Goal: Book appointment/travel/reservation

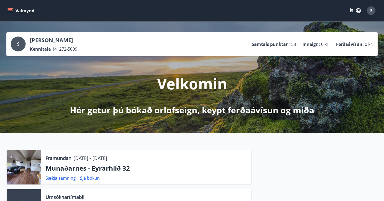
scroll to position [504, 0]
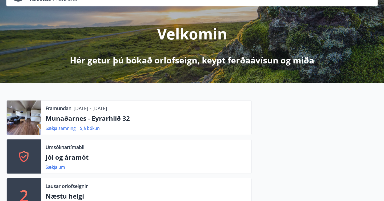
scroll to position [53, 0]
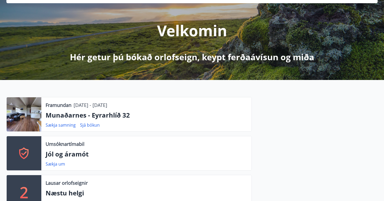
click at [123, 115] on p "Munaðarnes - Eyrarhlíð 32" at bounding box center [146, 115] width 201 height 9
click at [95, 125] on link "Sjá bókun" at bounding box center [90, 125] width 20 height 6
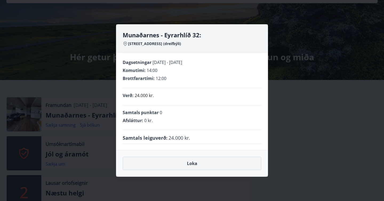
click at [193, 162] on button "Loka" at bounding box center [192, 163] width 139 height 13
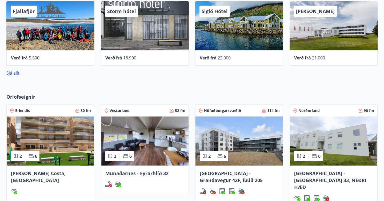
scroll to position [333, 0]
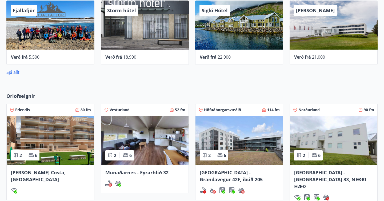
click at [149, 108] on div "Vesturland 52 fm" at bounding box center [144, 109] width 81 height 5
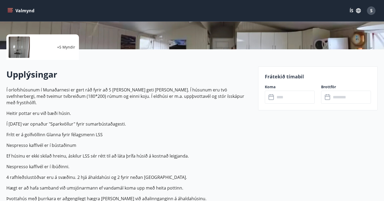
scroll to position [111, 0]
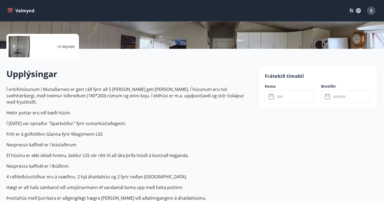
click at [306, 93] on input "text" at bounding box center [295, 96] width 40 height 13
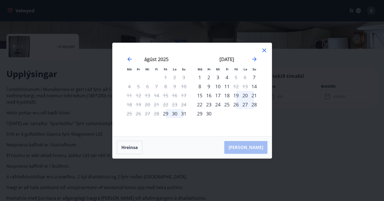
click at [265, 50] on icon at bounding box center [264, 50] width 6 height 6
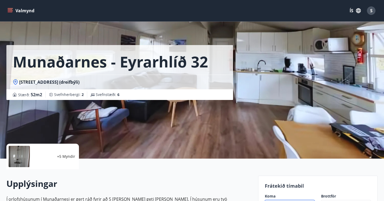
scroll to position [0, 0]
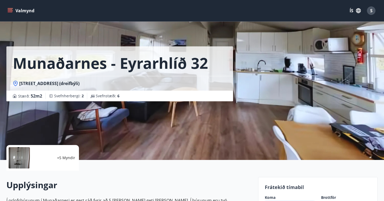
click at [10, 11] on icon "menu" at bounding box center [11, 10] width 6 height 1
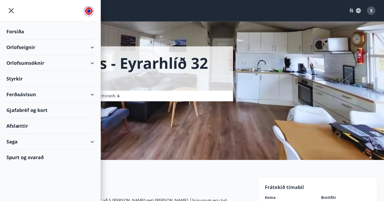
click at [25, 63] on div "Orlofsumsóknir" at bounding box center [50, 63] width 88 height 16
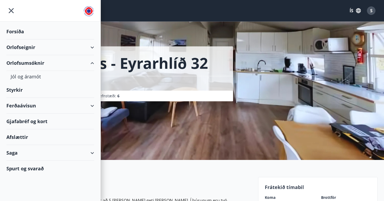
click at [30, 51] on div "Orlofseignir" at bounding box center [50, 47] width 88 height 16
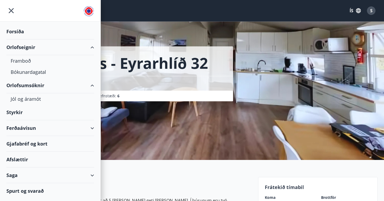
click at [19, 32] on div "Forsíða" at bounding box center [50, 32] width 88 height 16
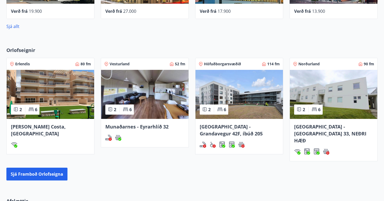
scroll to position [380, 0]
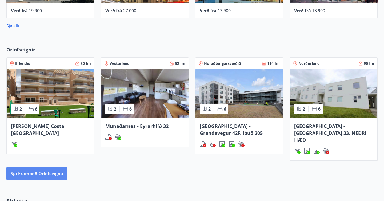
click at [51, 168] on button "Sjá framboð orlofseigna" at bounding box center [36, 173] width 61 height 13
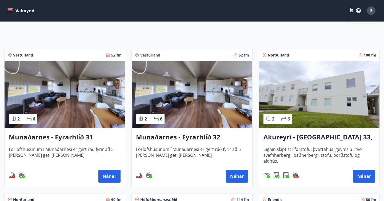
scroll to position [76, 0]
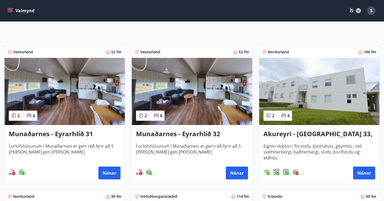
click at [71, 108] on img at bounding box center [65, 91] width 120 height 67
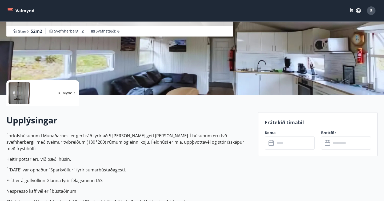
scroll to position [67, 0]
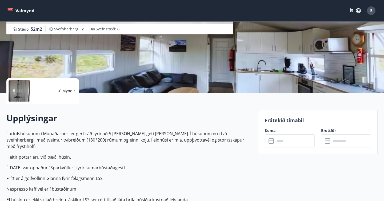
click at [302, 141] on input "text" at bounding box center [295, 140] width 40 height 13
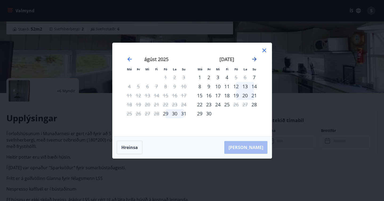
click at [253, 61] on icon "Move forward to switch to the next month." at bounding box center [254, 59] width 6 height 6
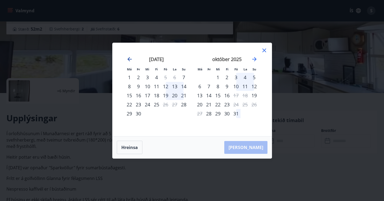
click at [131, 58] on icon "Move backward to switch to the previous month." at bounding box center [129, 59] width 6 height 6
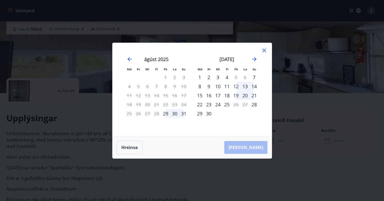
click at [264, 48] on icon at bounding box center [264, 50] width 6 height 6
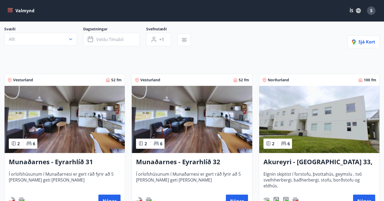
scroll to position [56, 0]
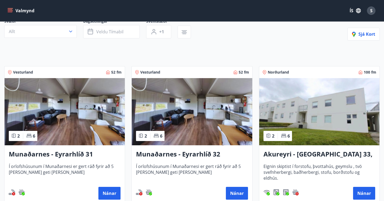
click at [169, 121] on img at bounding box center [192, 111] width 120 height 67
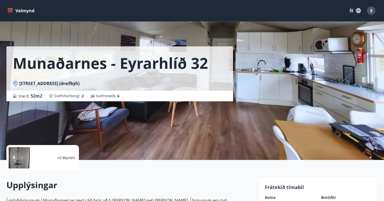
click at [13, 10] on button "Valmynd" at bounding box center [21, 11] width 30 height 10
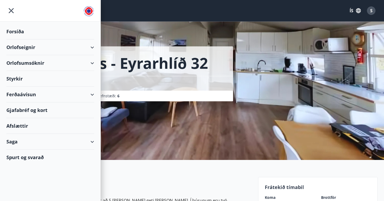
click at [16, 30] on div "Forsíða" at bounding box center [50, 32] width 88 height 16
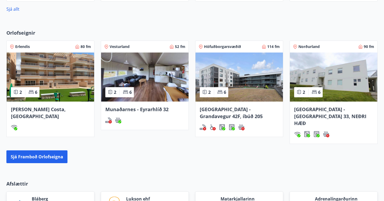
scroll to position [403, 0]
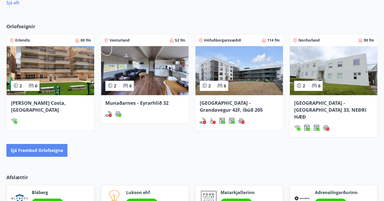
click at [44, 144] on button "Sjá framboð orlofseigna" at bounding box center [36, 150] width 61 height 13
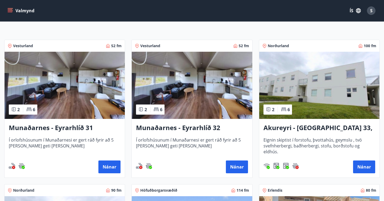
click at [179, 83] on img at bounding box center [192, 85] width 120 height 67
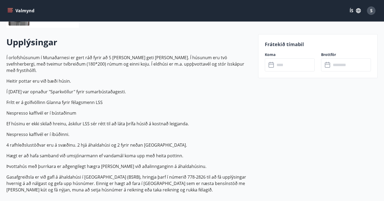
scroll to position [158, 0]
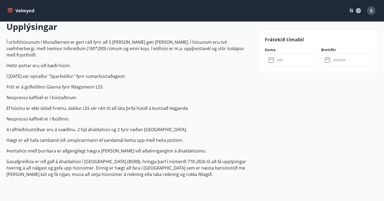
click at [286, 59] on input "text" at bounding box center [295, 60] width 40 height 13
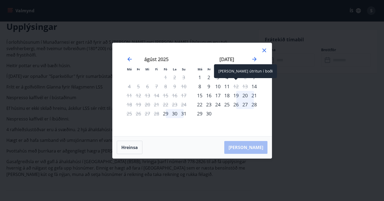
click at [236, 86] on div "12" at bounding box center [235, 86] width 9 height 9
click at [234, 73] on div "Aðeins útritun í boði" at bounding box center [245, 71] width 63 height 14
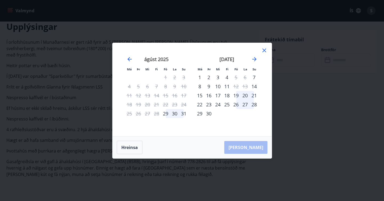
click at [245, 86] on div "13" at bounding box center [244, 86] width 9 height 9
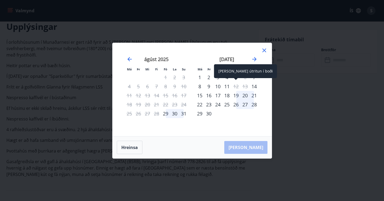
click at [235, 87] on div "12" at bounding box center [235, 86] width 9 height 9
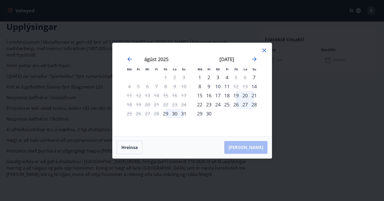
click at [264, 50] on icon at bounding box center [264, 50] width 4 height 4
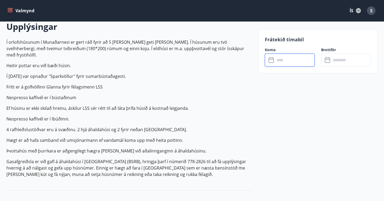
scroll to position [154, 0]
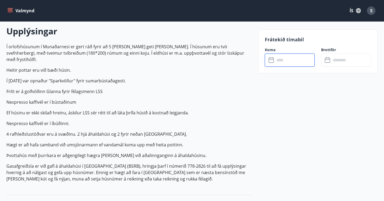
click at [11, 7] on button "Valmynd" at bounding box center [21, 11] width 30 height 10
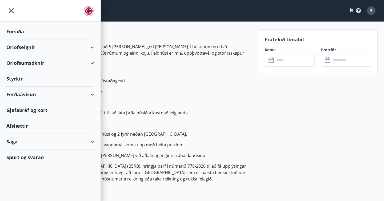
click at [18, 32] on div "Forsíða" at bounding box center [50, 32] width 88 height 16
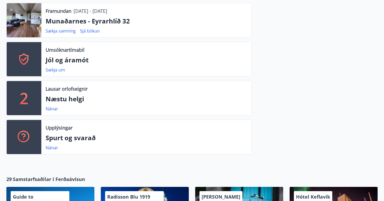
scroll to position [146, 0]
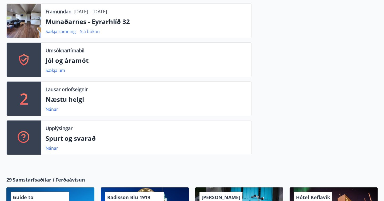
click at [88, 32] on link "Sjá bókun" at bounding box center [90, 32] width 20 height 6
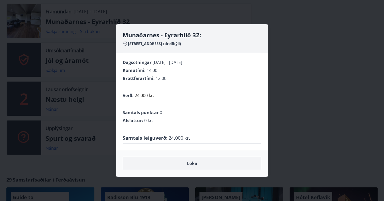
click at [205, 159] on button "Loka" at bounding box center [192, 163] width 139 height 13
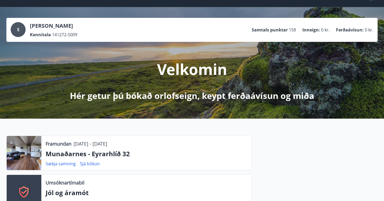
scroll to position [0, 0]
